Goal: Transaction & Acquisition: Purchase product/service

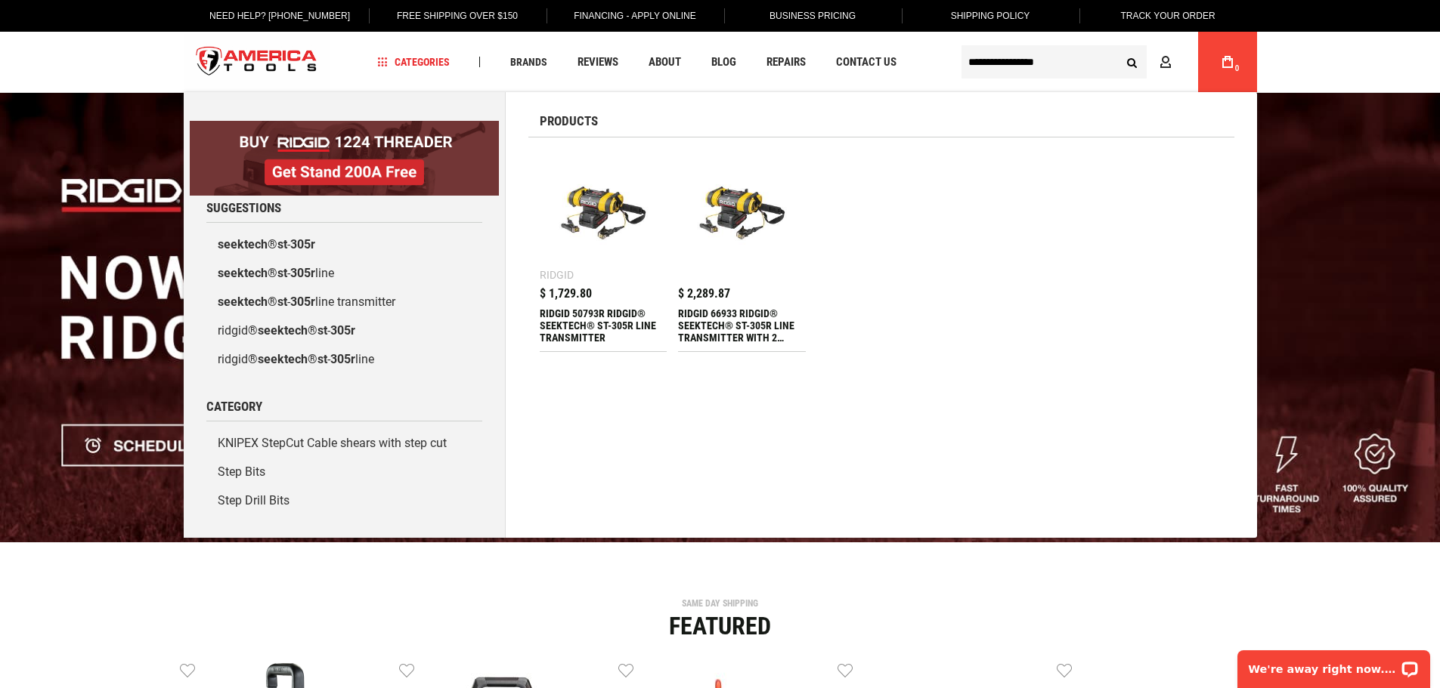
type input "**********"
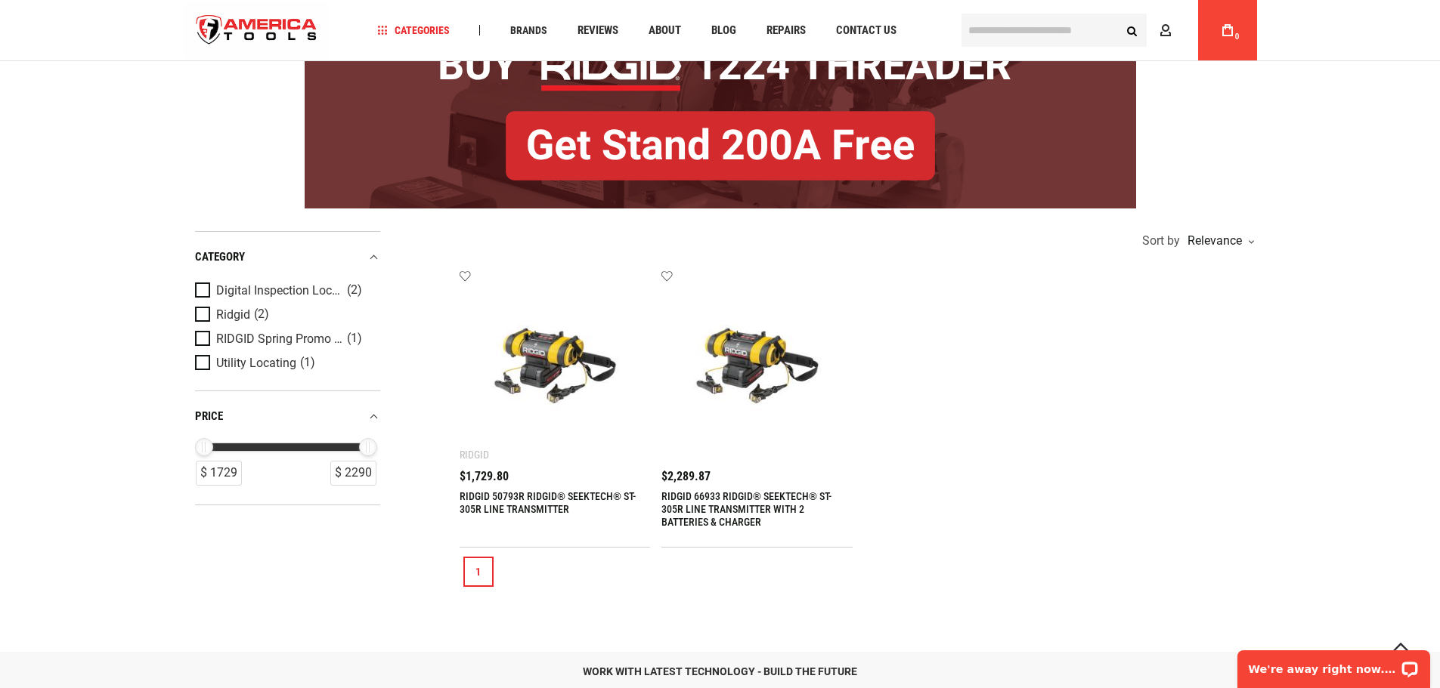
scroll to position [173, 0]
